Goal: Find specific page/section: Find specific page/section

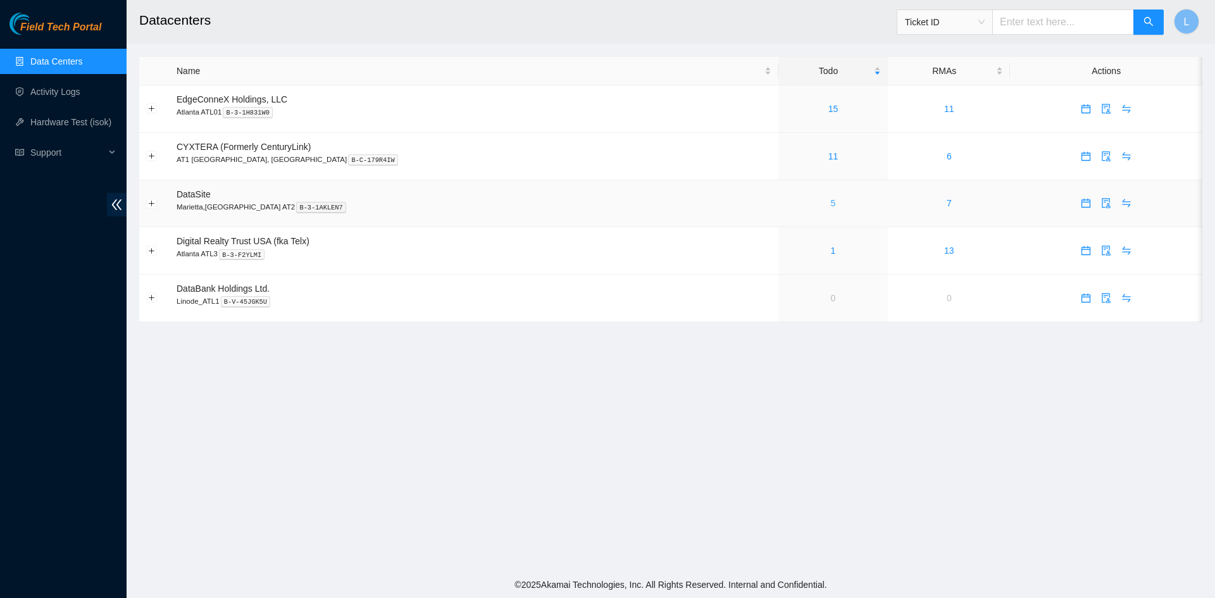
click at [831, 206] on link "5" at bounding box center [833, 203] width 5 height 10
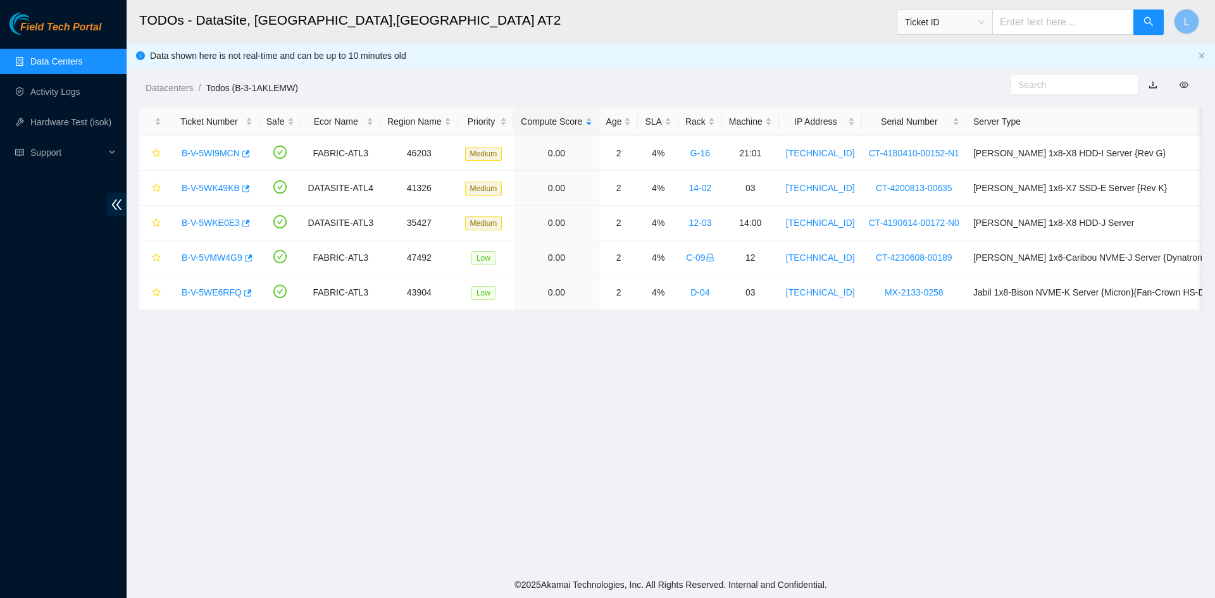
click at [61, 60] on link "Data Centers" at bounding box center [56, 61] width 52 height 10
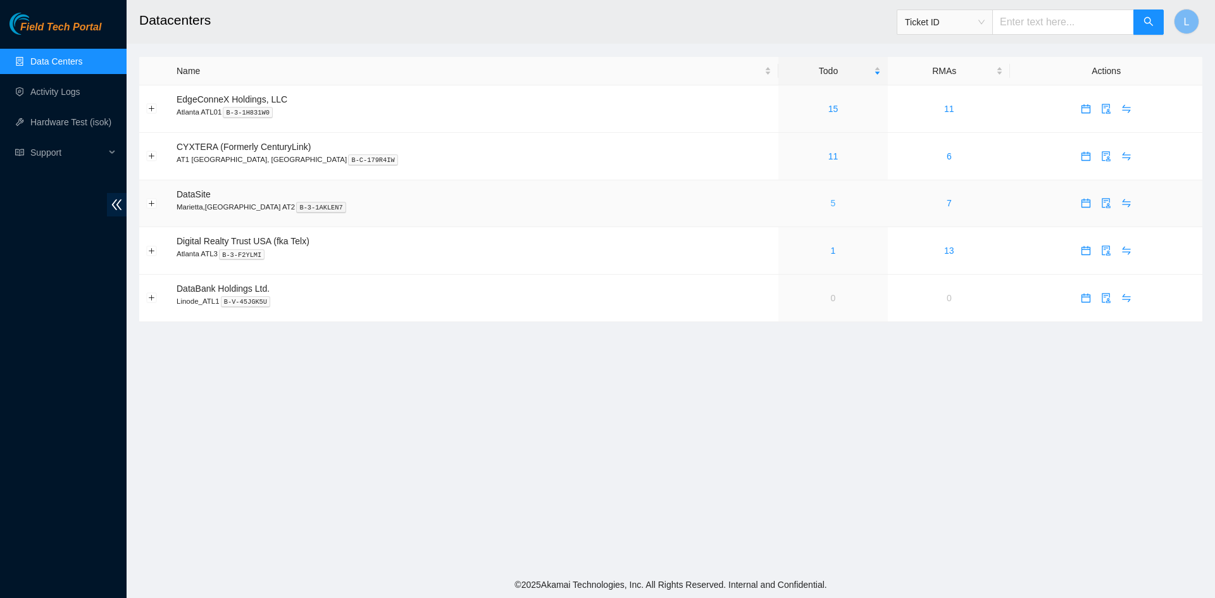
click at [831, 208] on link "5" at bounding box center [833, 203] width 5 height 10
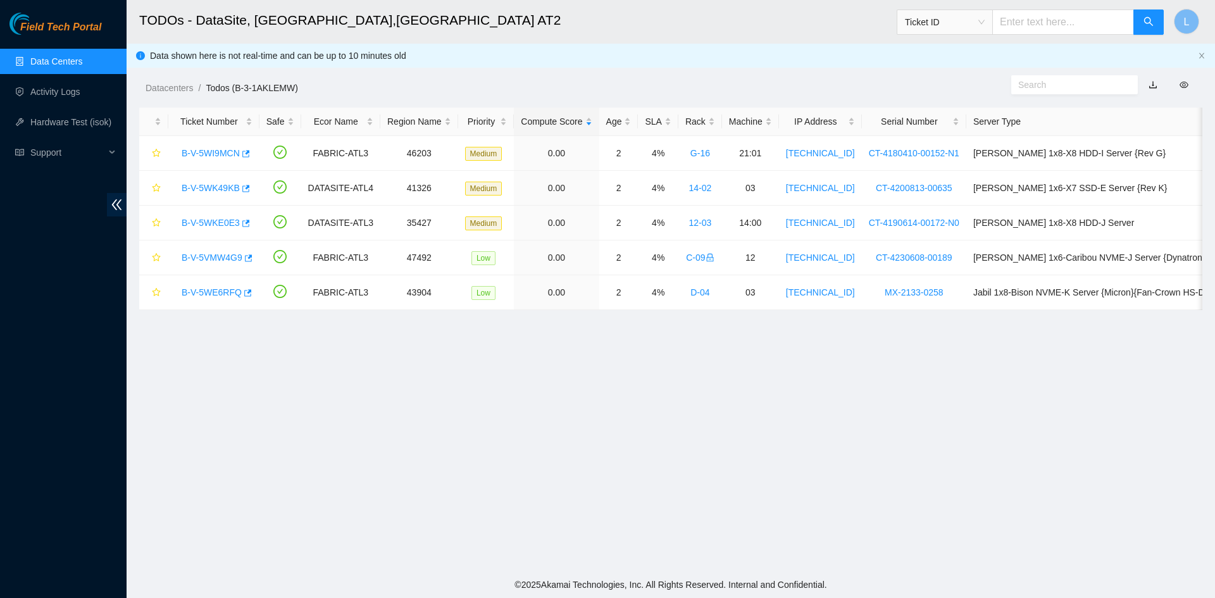
click at [971, 461] on main "TODOs - DataSite, Marietta,[GEOGRAPHIC_DATA] AT2 Ticket ID L Data shown here is…" at bounding box center [671, 285] width 1088 height 571
click at [832, 34] on h2 "TODOs - DataSite, [GEOGRAPHIC_DATA],[GEOGRAPHIC_DATA] AT2" at bounding box center [555, 20] width 833 height 40
